Goal: Task Accomplishment & Management: Complete application form

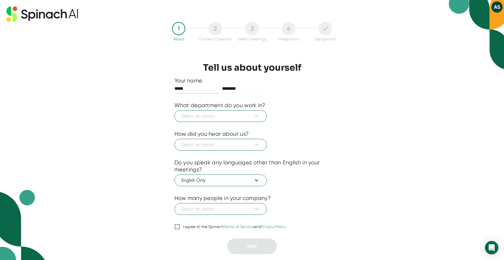
click at [496, 6] on button "AS" at bounding box center [497, 6] width 11 height 11
click at [496, 6] on div at bounding box center [252, 130] width 504 height 260
click at [180, 223] on div at bounding box center [253, 219] width 156 height 8
click at [178, 225] on input "I agree to the Spinach Terms of Service and Privacy Policy" at bounding box center [178, 226] width 6 height 7
checkbox input "true"
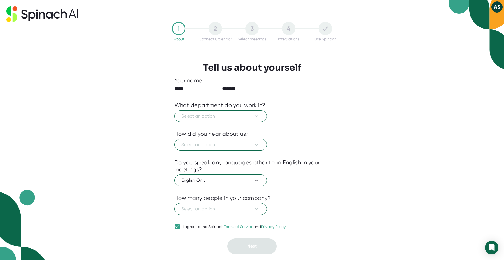
click at [261, 88] on input "********" at bounding box center [244, 88] width 45 height 9
click at [229, 114] on span "Select an option" at bounding box center [221, 116] width 78 height 7
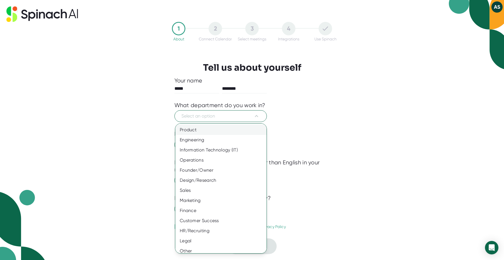
click at [224, 129] on div "Product" at bounding box center [223, 130] width 96 height 10
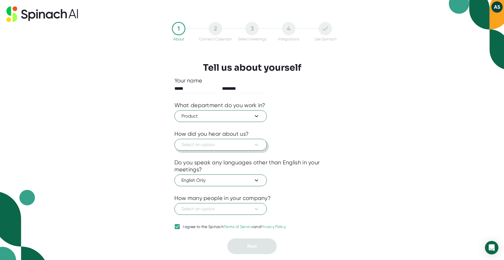
click at [230, 142] on button "Select an option" at bounding box center [221, 145] width 92 height 12
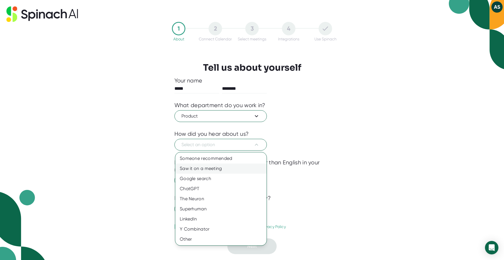
click at [222, 167] on div "Saw it on a meeting" at bounding box center [220, 168] width 91 height 10
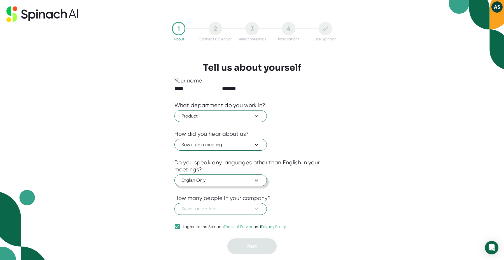
click at [226, 180] on span "English Only" at bounding box center [221, 180] width 78 height 7
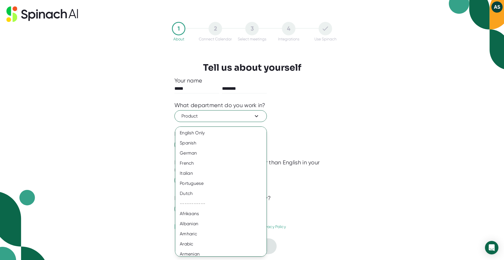
click at [299, 178] on div at bounding box center [252, 130] width 504 height 260
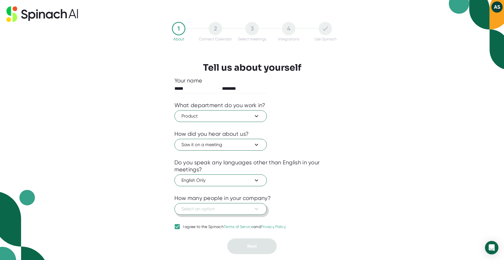
click at [228, 208] on span "Select an option" at bounding box center [221, 208] width 78 height 7
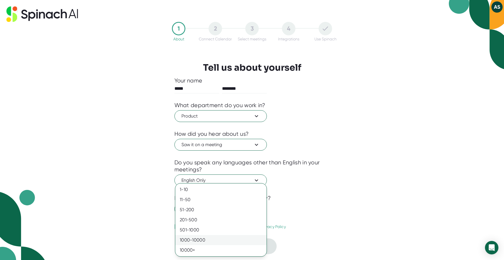
click at [232, 239] on div "1000-10000" at bounding box center [220, 240] width 91 height 10
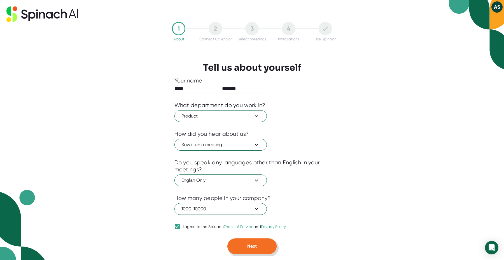
click at [253, 249] on span "Next" at bounding box center [252, 245] width 10 height 5
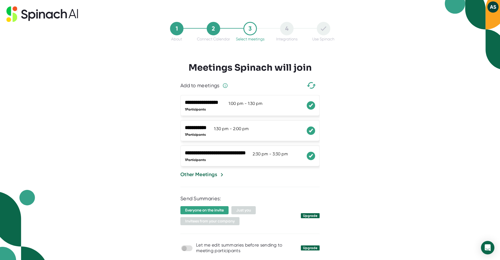
scroll to position [22, 0]
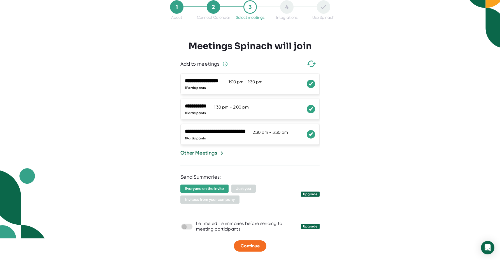
click at [308, 84] on icon at bounding box center [311, 84] width 6 height 4
click at [308, 107] on icon at bounding box center [311, 109] width 6 height 4
click at [309, 135] on icon at bounding box center [311, 134] width 6 height 4
click at [258, 244] on span "Continue" at bounding box center [250, 245] width 19 height 5
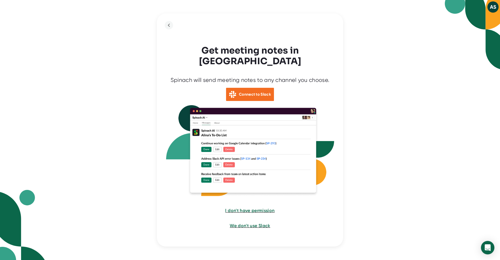
scroll to position [0, 0]
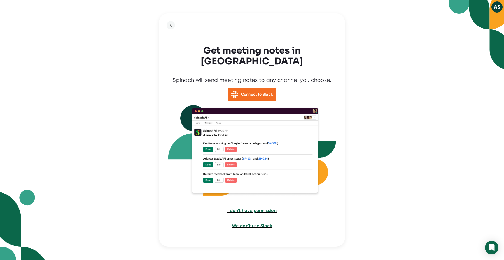
click at [173, 29] on icon "back to previous step" at bounding box center [171, 25] width 7 height 7
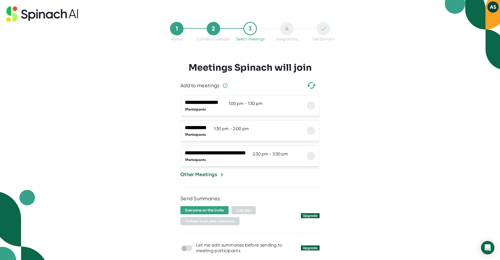
click at [43, 14] on icon at bounding box center [42, 13] width 72 height 15
